Goal: Task Accomplishment & Management: Use online tool/utility

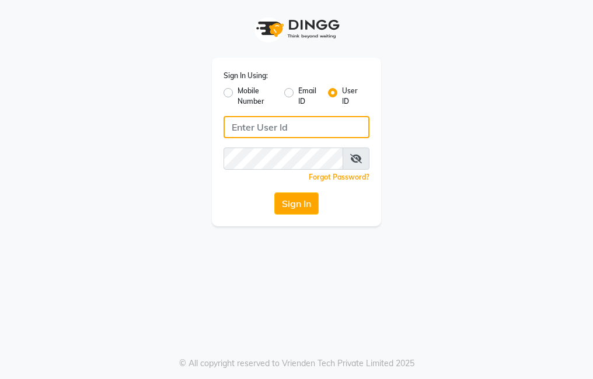
type input "trezasalon123"
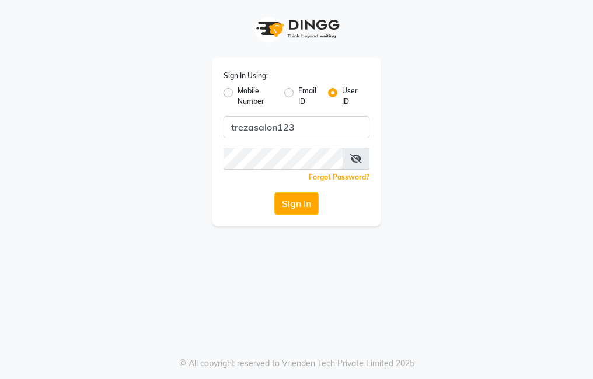
click at [315, 209] on button "Sign In" at bounding box center [296, 204] width 44 height 22
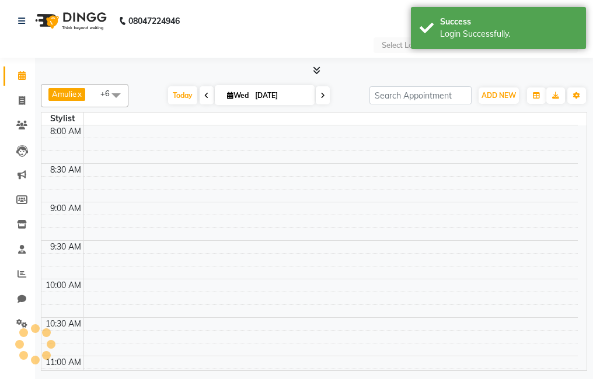
select select "en"
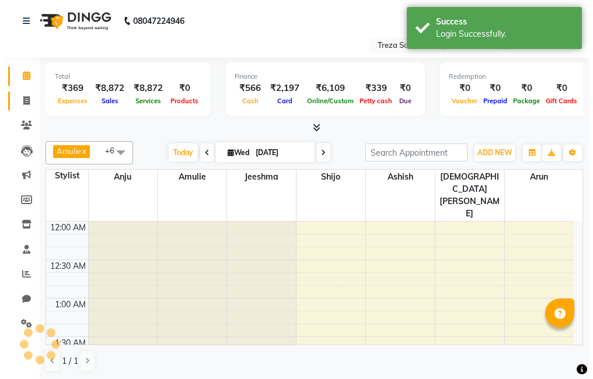
scroll to position [463, 0]
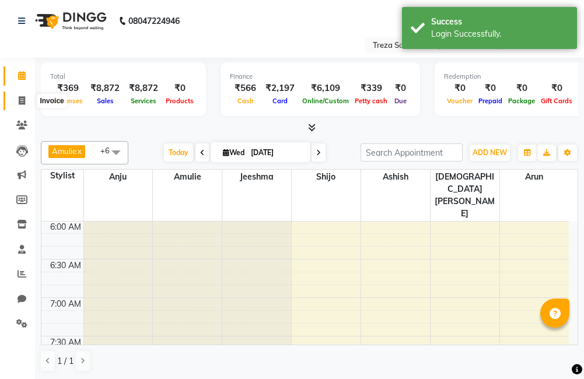
click at [22, 103] on icon at bounding box center [22, 100] width 6 height 9
select select "service"
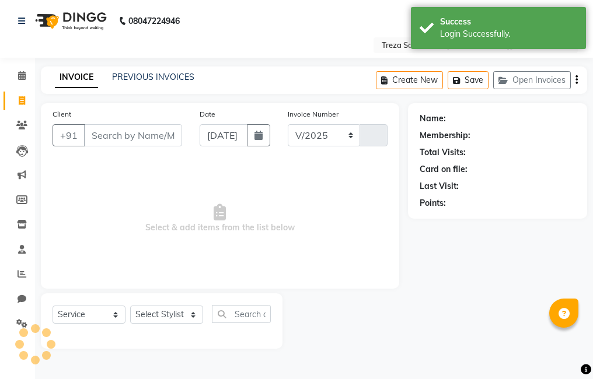
select select "7633"
type input "2543"
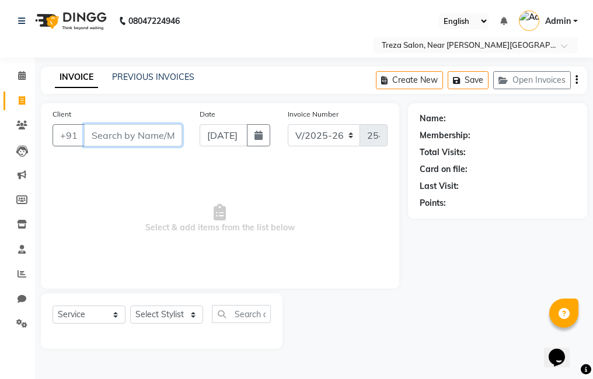
drag, startPoint x: 135, startPoint y: 141, endPoint x: 146, endPoint y: 143, distance: 11.8
click at [135, 141] on input "Client" at bounding box center [133, 135] width 98 height 22
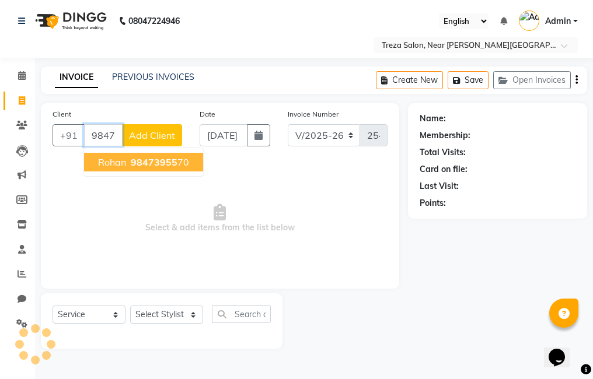
type input "9847395570"
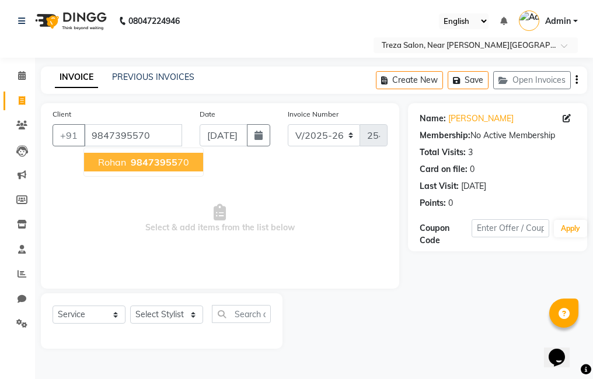
click at [151, 166] on span "98473955" at bounding box center [154, 162] width 47 height 12
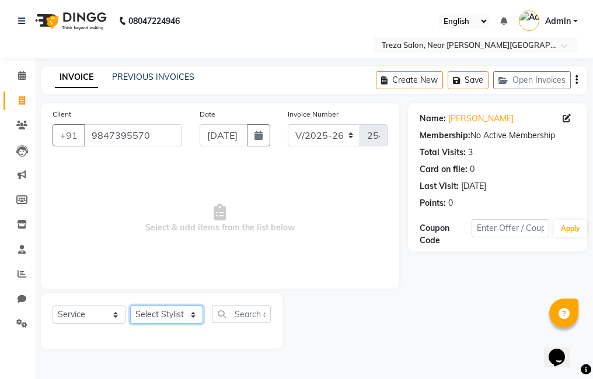
click at [145, 318] on select "Select Stylist [PERSON_NAME] Amulie Anju [PERSON_NAME] [PERSON_NAME] Jeeshma [P…" at bounding box center [166, 315] width 73 height 18
select select "81285"
click at [130, 306] on select "Select Stylist [PERSON_NAME] Amulie Anju [PERSON_NAME] [PERSON_NAME] Jeeshma [P…" at bounding box center [166, 315] width 73 height 18
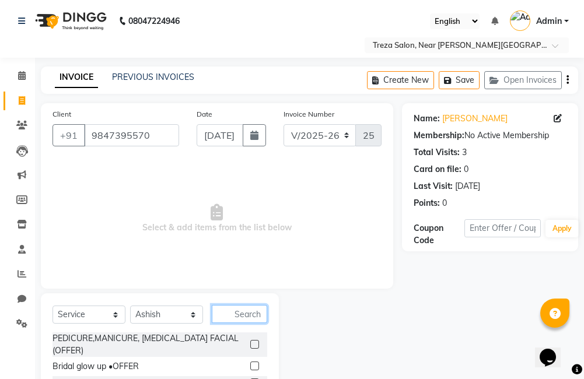
click at [232, 312] on input "text" at bounding box center [239, 314] width 55 height 18
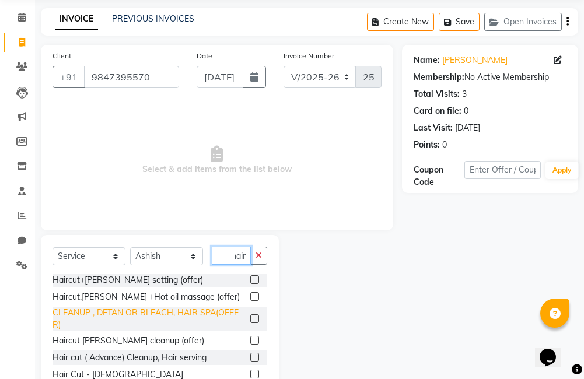
scroll to position [58, 0]
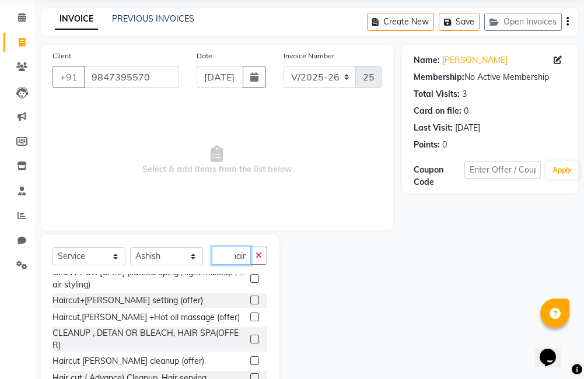
type input "hair"
click at [250, 299] on label at bounding box center [254, 300] width 9 height 9
click at [250, 299] on input "checkbox" at bounding box center [254, 301] width 8 height 8
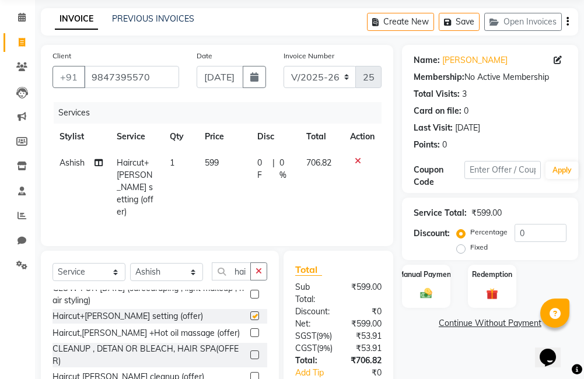
checkbox input "false"
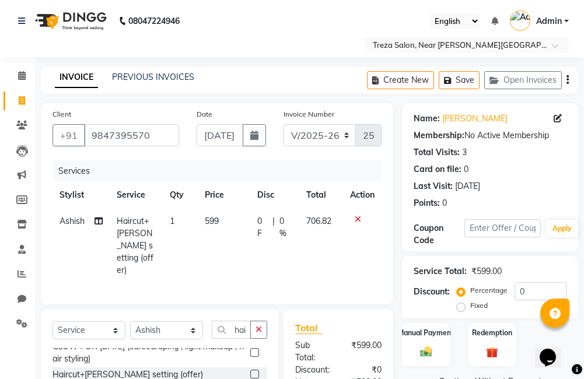
click at [567, 81] on icon "button" at bounding box center [568, 80] width 2 height 1
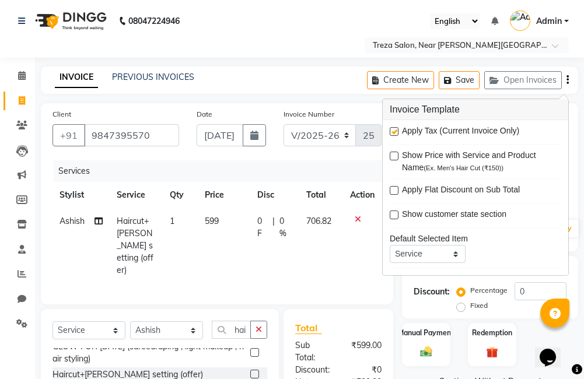
click at [395, 132] on label at bounding box center [394, 131] width 9 height 9
click at [395, 132] on input "checkbox" at bounding box center [394, 132] width 8 height 8
checkbox input "false"
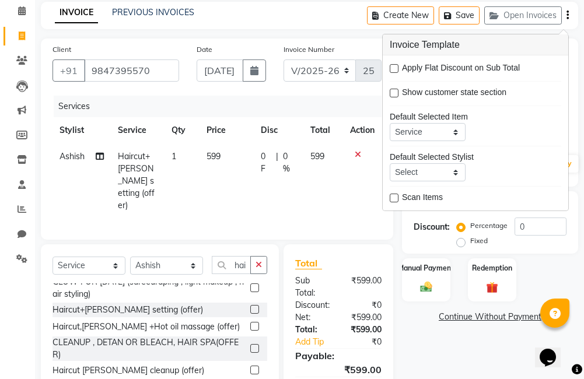
scroll to position [117, 0]
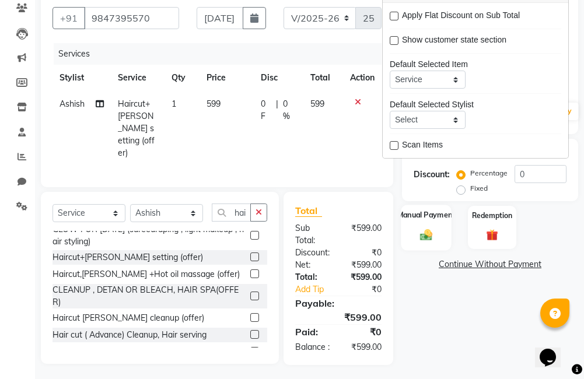
click at [430, 212] on label "Manual Payment" at bounding box center [426, 215] width 58 height 11
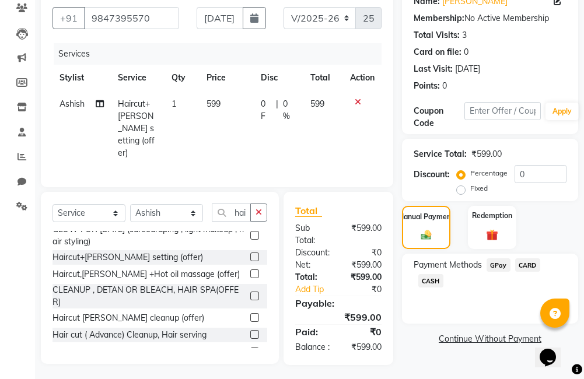
click at [493, 267] on span "GPay" at bounding box center [499, 265] width 24 height 13
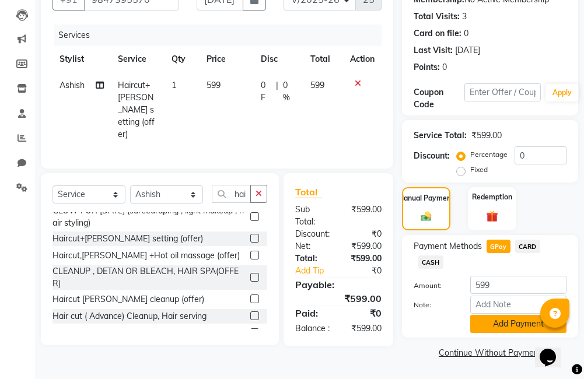
click at [486, 321] on button "Add Payment" at bounding box center [518, 324] width 96 height 18
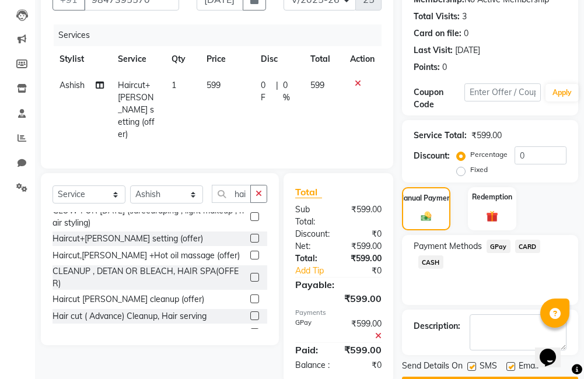
scroll to position [169, 0]
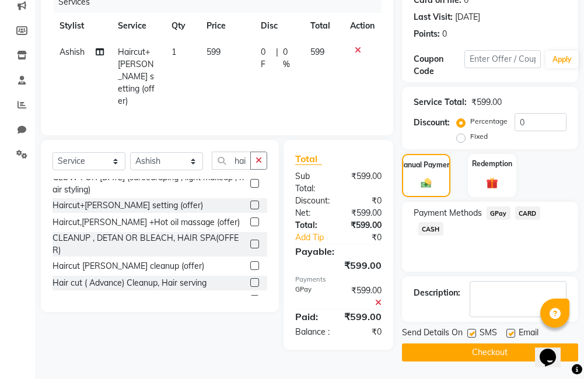
click at [441, 350] on button "Checkout" at bounding box center [490, 353] width 176 height 18
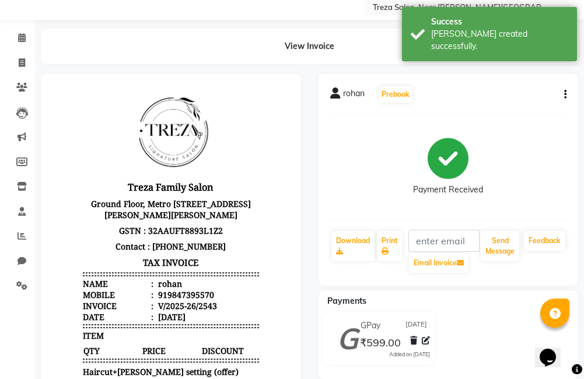
scroll to position [58, 0]
